Goal: Find contact information: Find contact information

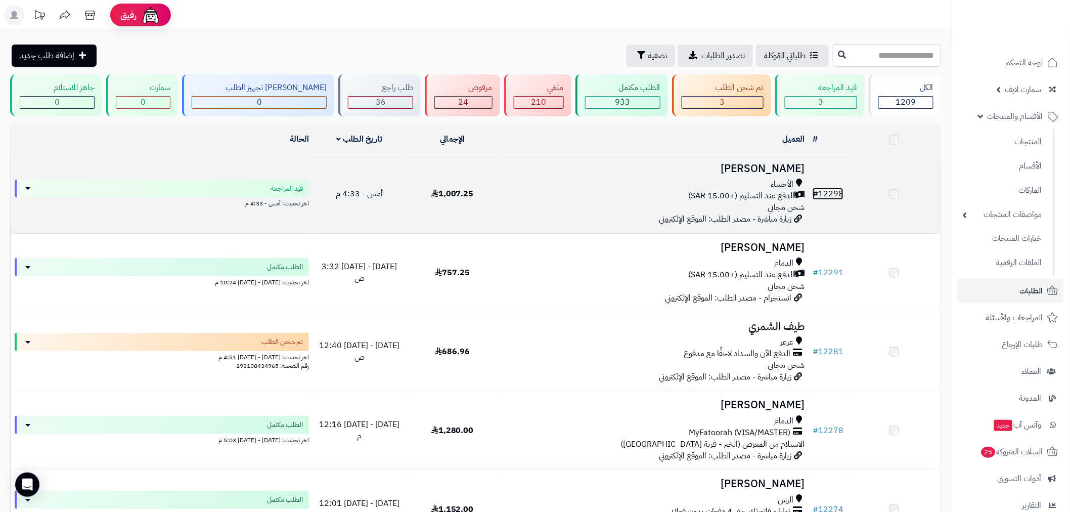
drag, startPoint x: 0, startPoint y: 0, endPoint x: 831, endPoint y: 196, distance: 853.5
click at [831, 196] on link "# 12298" at bounding box center [828, 194] width 31 height 12
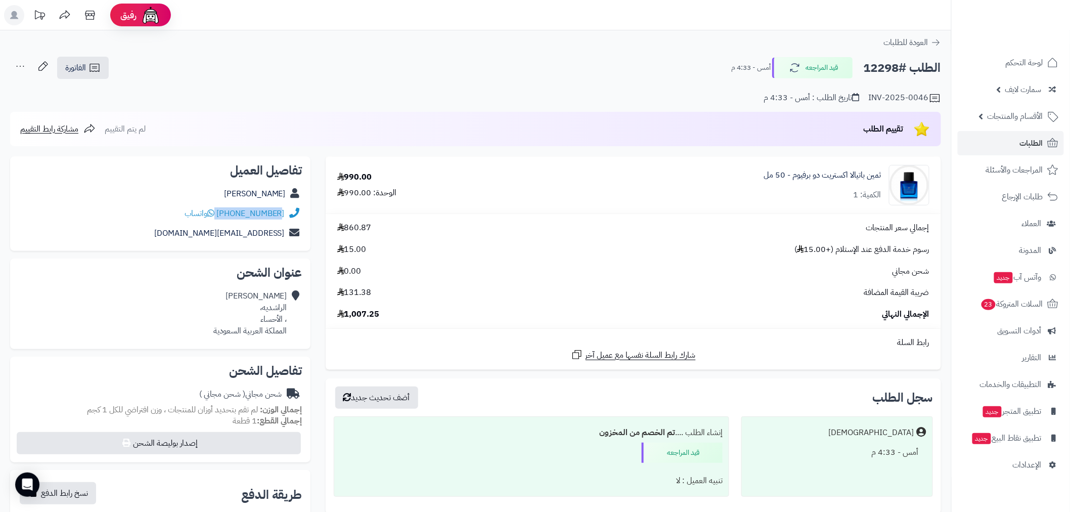
drag, startPoint x: 221, startPoint y: 220, endPoint x: 279, endPoint y: 214, distance: 57.9
click at [279, 214] on div "[PHONE_NUMBER] واتساب" at bounding box center [160, 214] width 284 height 20
click at [276, 228] on link "[EMAIL_ADDRESS][DOMAIN_NAME]" at bounding box center [219, 233] width 131 height 12
click at [285, 224] on div "[EMAIL_ADDRESS][DOMAIN_NAME]" at bounding box center [160, 234] width 284 height 20
click at [284, 220] on div "[PHONE_NUMBER] واتساب" at bounding box center [160, 214] width 284 height 20
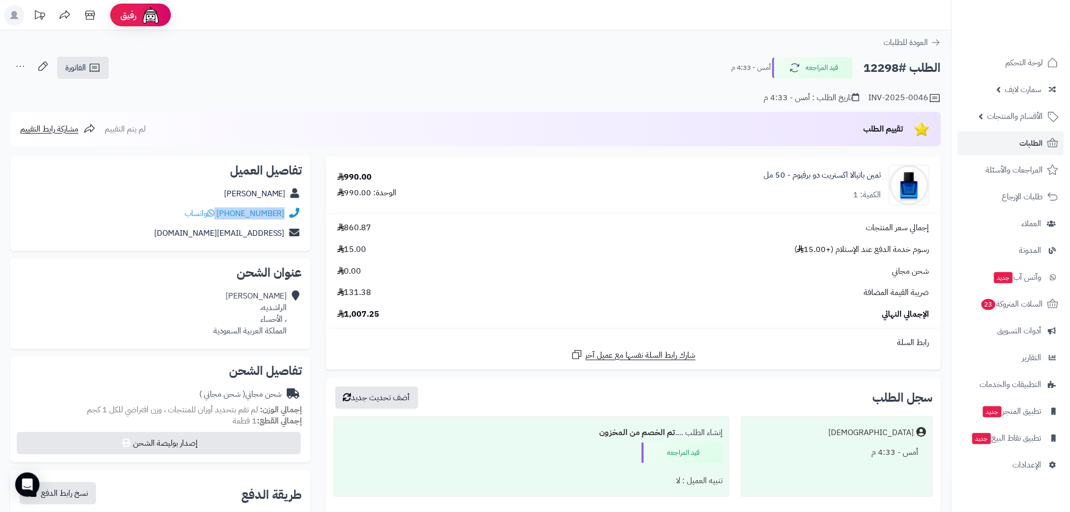
drag, startPoint x: 287, startPoint y: 217, endPoint x: 219, endPoint y: 214, distance: 67.8
click at [219, 214] on div "[PHONE_NUMBER] واتساب" at bounding box center [160, 214] width 284 height 20
copy div "[PHONE_NUMBER]"
